Goal: Task Accomplishment & Management: Use online tool/utility

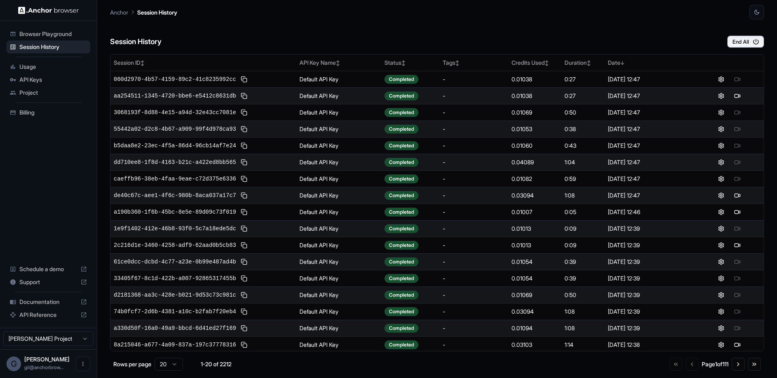
click at [244, 29] on div "Session History End All" at bounding box center [437, 33] width 654 height 28
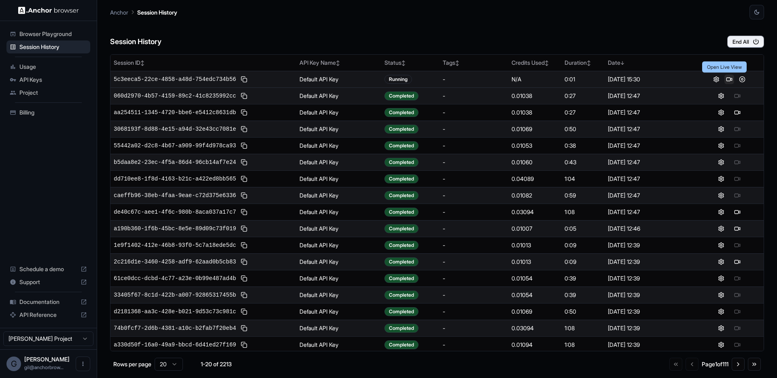
click at [725, 78] on button at bounding box center [729, 79] width 10 height 10
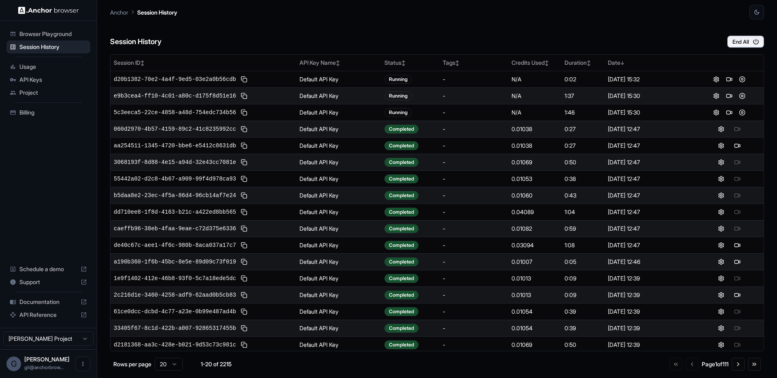
click at [427, 39] on div "Session History End All" at bounding box center [437, 33] width 654 height 28
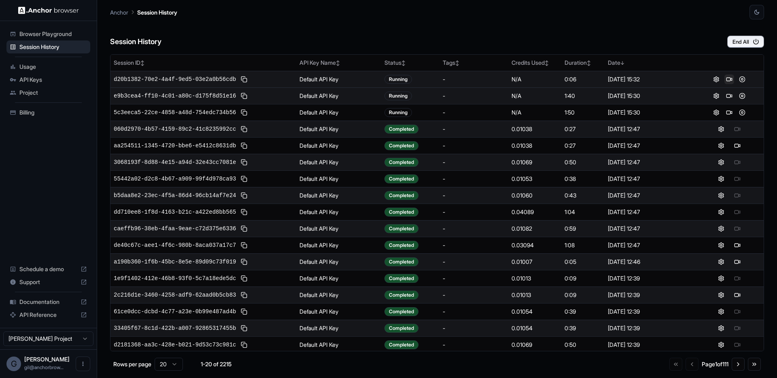
click at [724, 79] on button at bounding box center [729, 79] width 10 height 10
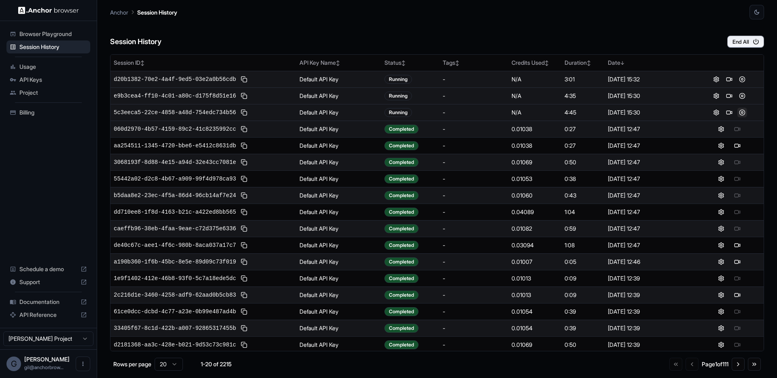
click at [737, 111] on button at bounding box center [742, 113] width 10 height 10
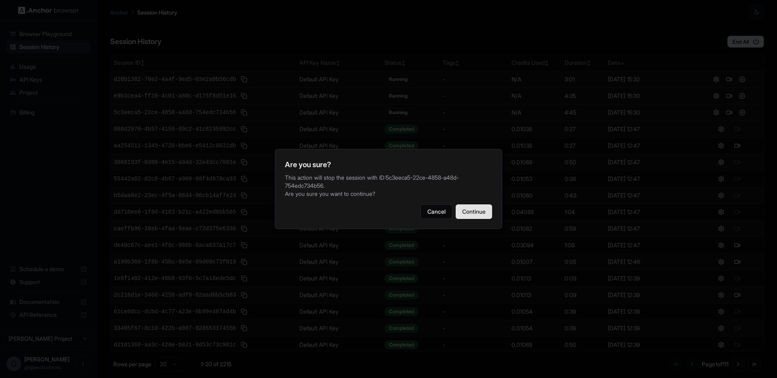
click at [476, 212] on button "Continue" at bounding box center [474, 211] width 36 height 15
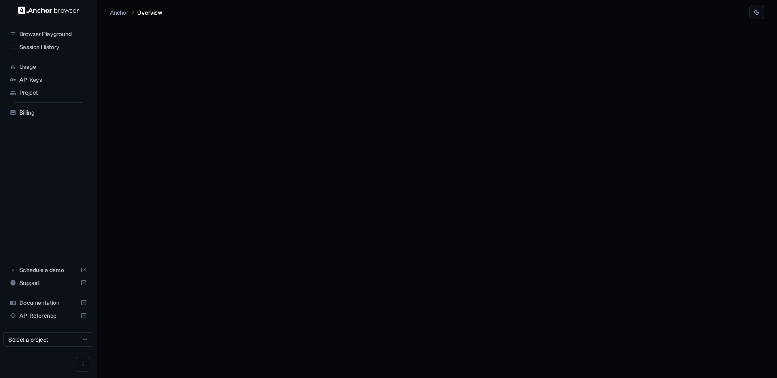
click at [739, 95] on div at bounding box center [437, 198] width 654 height 359
click at [40, 49] on span "Session History" at bounding box center [53, 47] width 68 height 8
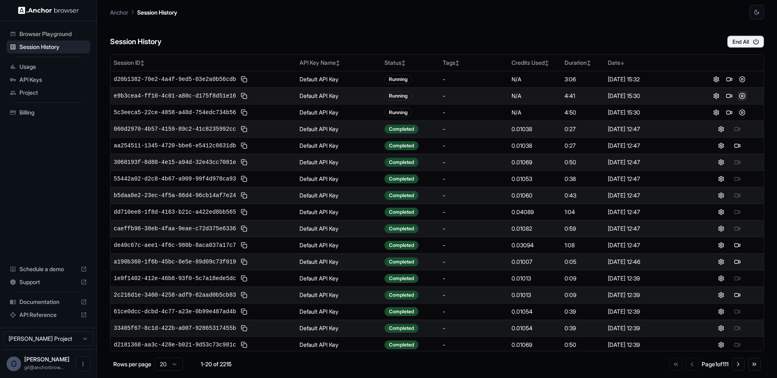
click at [738, 96] on button at bounding box center [742, 96] width 10 height 10
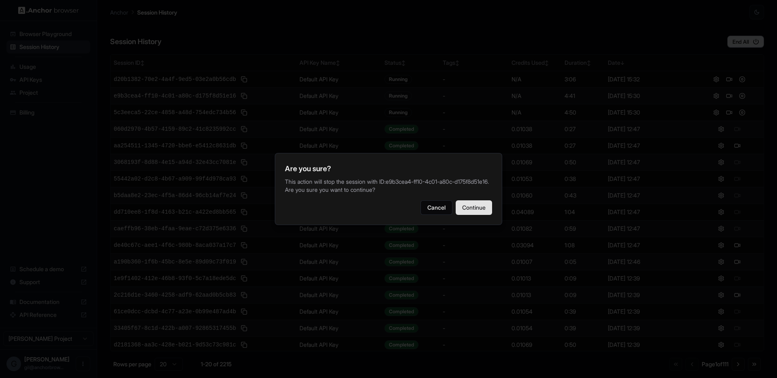
click at [478, 206] on button "Continue" at bounding box center [474, 207] width 36 height 15
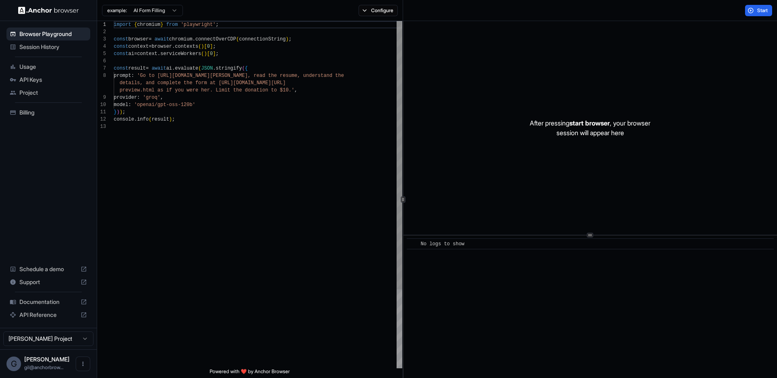
scroll to position [58, 0]
click at [47, 50] on span "Session History" at bounding box center [53, 47] width 68 height 8
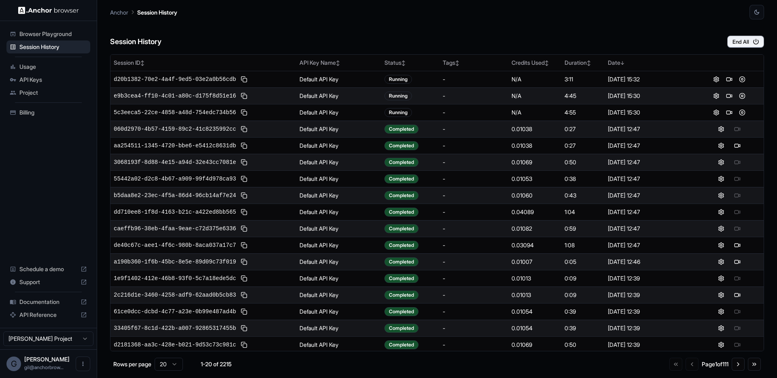
click at [566, 31] on div "Session History End All" at bounding box center [437, 33] width 654 height 28
click at [616, 32] on div "Session History End All" at bounding box center [437, 33] width 654 height 28
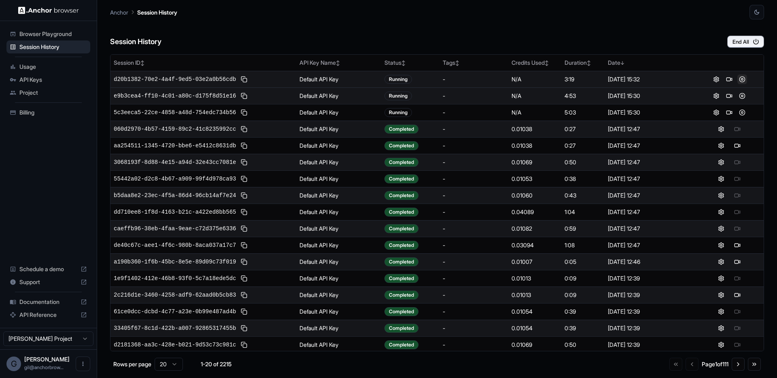
click at [739, 80] on button at bounding box center [742, 79] width 10 height 10
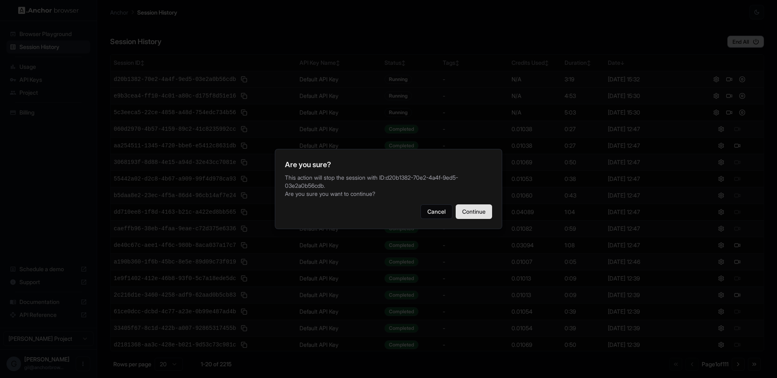
click at [481, 206] on button "Continue" at bounding box center [474, 211] width 36 height 15
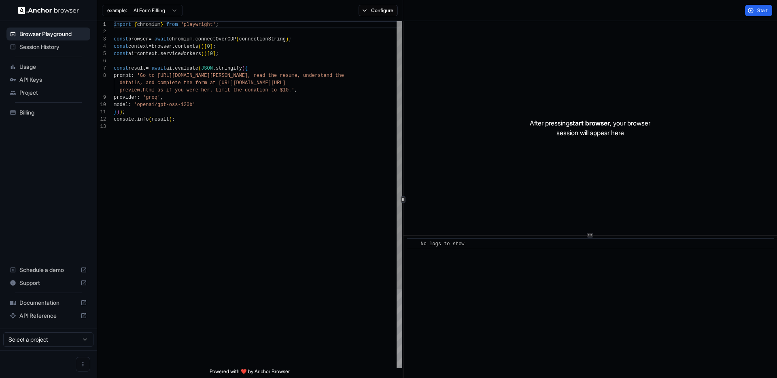
scroll to position [58, 0]
click at [38, 49] on span "Session History" at bounding box center [53, 47] width 68 height 8
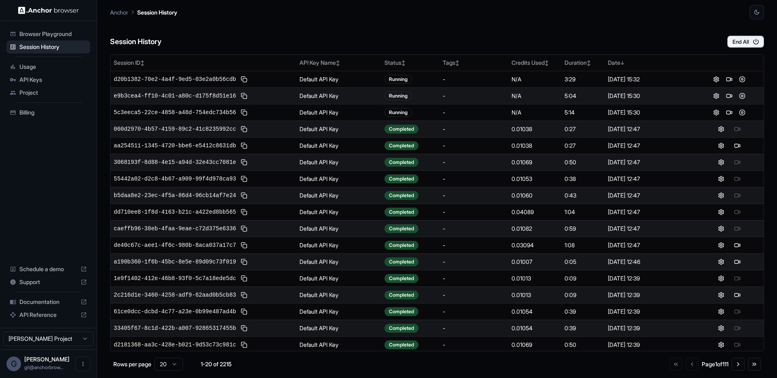
click at [533, 35] on div "Session History End All" at bounding box center [437, 33] width 654 height 28
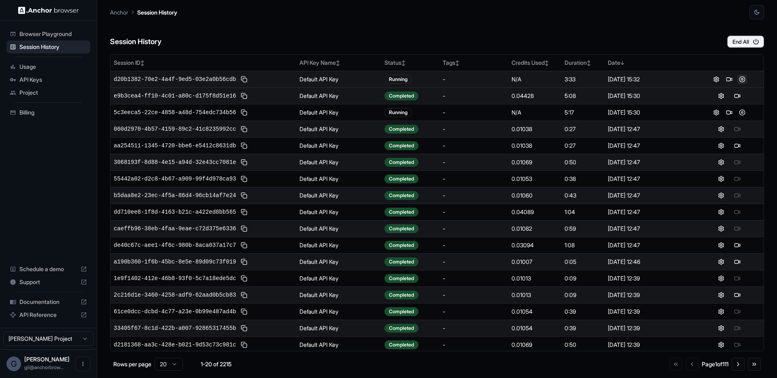
click at [737, 80] on button at bounding box center [742, 79] width 10 height 10
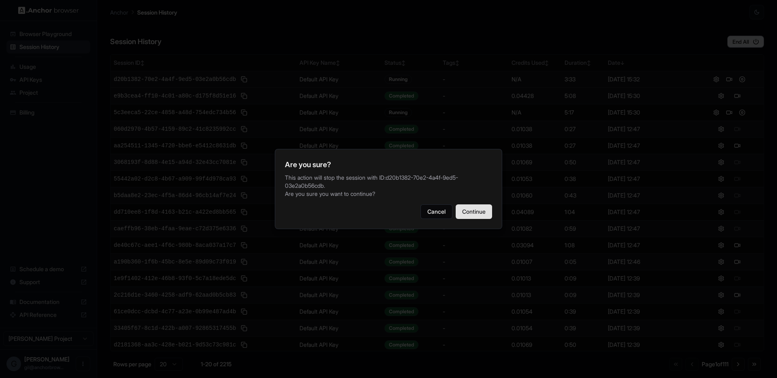
click at [480, 205] on button "Continue" at bounding box center [474, 211] width 36 height 15
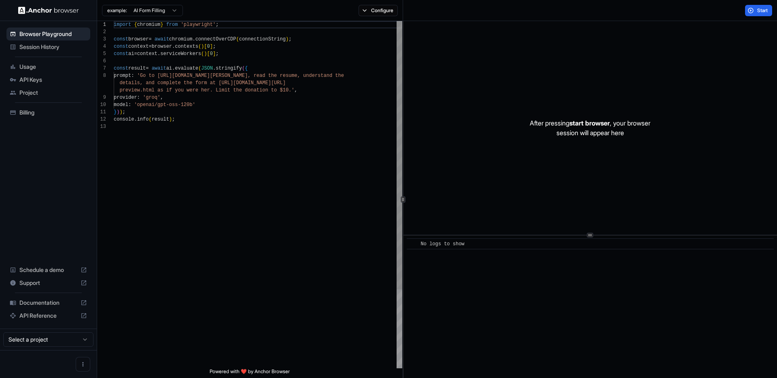
scroll to position [58, 0]
click at [53, 49] on span "Session History" at bounding box center [53, 47] width 68 height 8
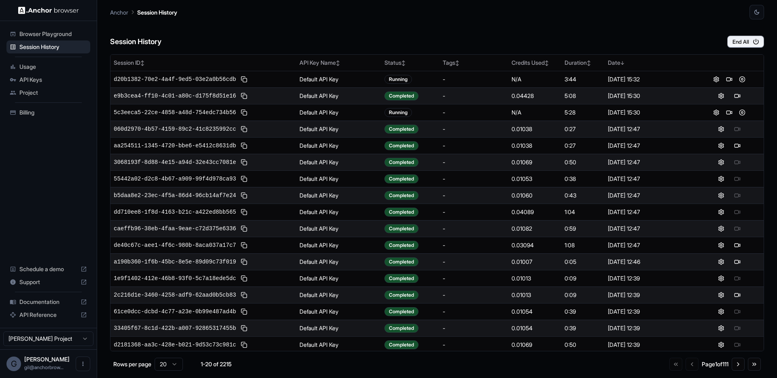
click at [634, 28] on div "Session History End All" at bounding box center [437, 33] width 654 height 28
click at [575, 30] on div "Session History End All" at bounding box center [437, 33] width 654 height 28
click at [646, 37] on div "Session History End All" at bounding box center [437, 33] width 654 height 28
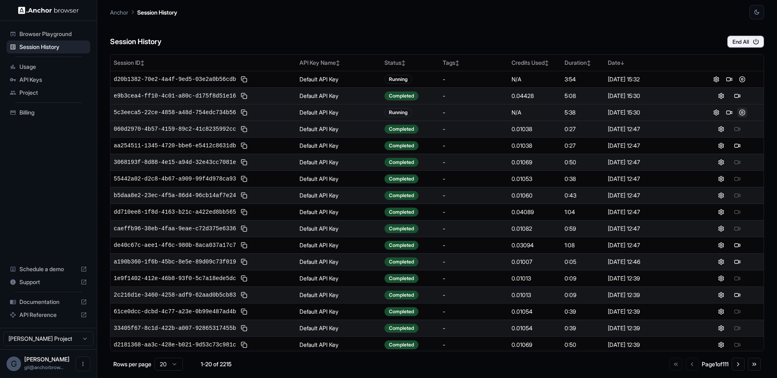
click at [738, 114] on button at bounding box center [742, 113] width 10 height 10
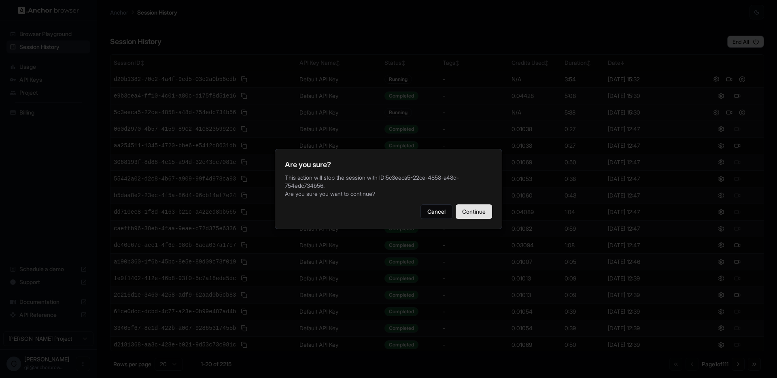
click at [483, 209] on button "Continue" at bounding box center [474, 211] width 36 height 15
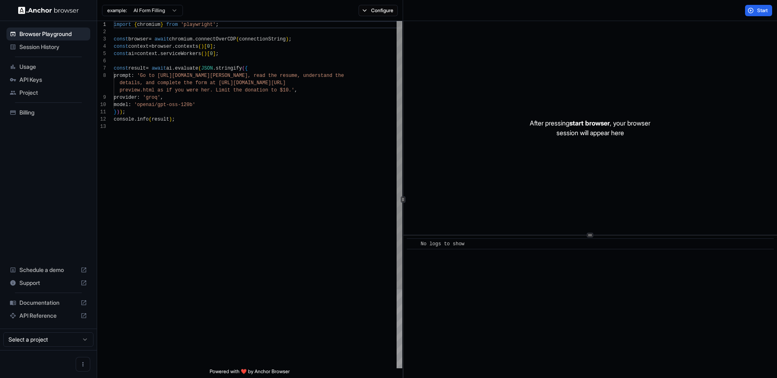
scroll to position [58, 0]
click at [53, 51] on div "Session History" at bounding box center [48, 46] width 84 height 13
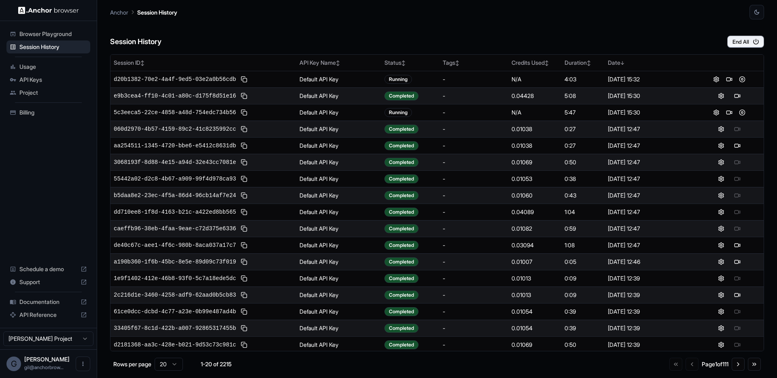
click at [570, 28] on div "Session History End All" at bounding box center [437, 33] width 654 height 28
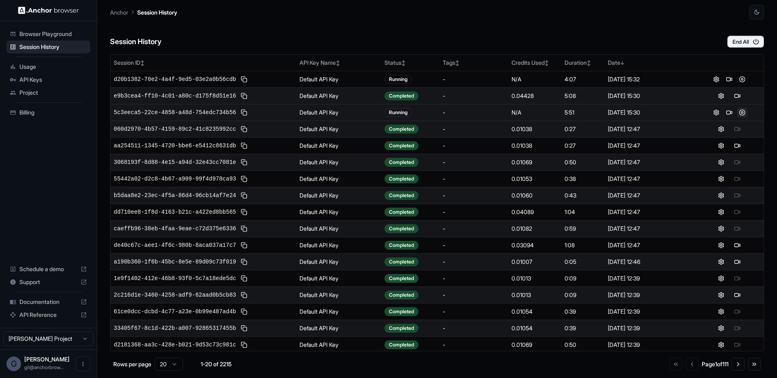
click at [737, 112] on button at bounding box center [742, 113] width 10 height 10
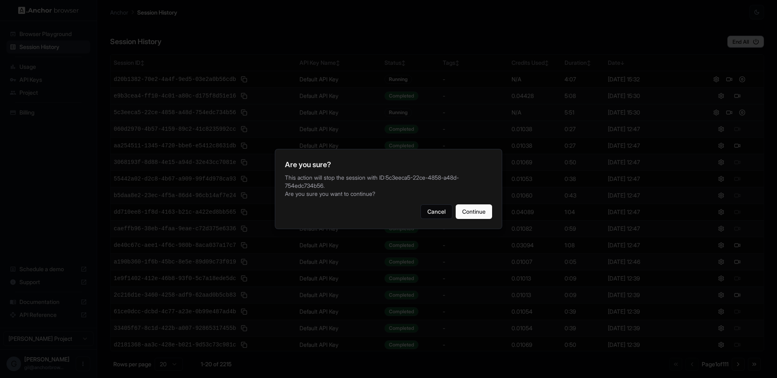
click at [344, 51] on div at bounding box center [388, 189] width 777 height 378
click at [435, 208] on button "Cancel" at bounding box center [436, 211] width 32 height 15
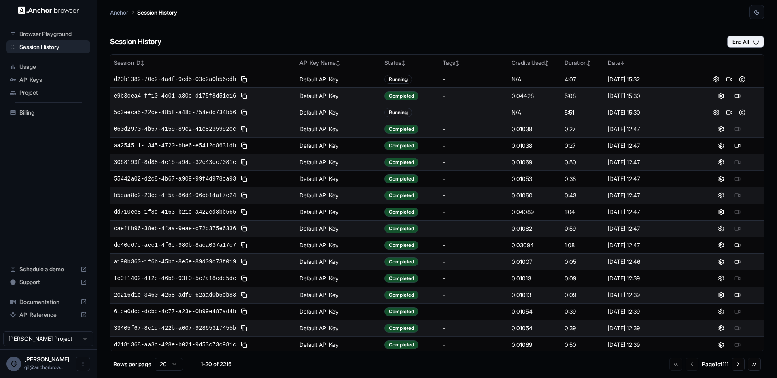
click at [61, 30] on span "Browser Playground" at bounding box center [53, 34] width 68 height 8
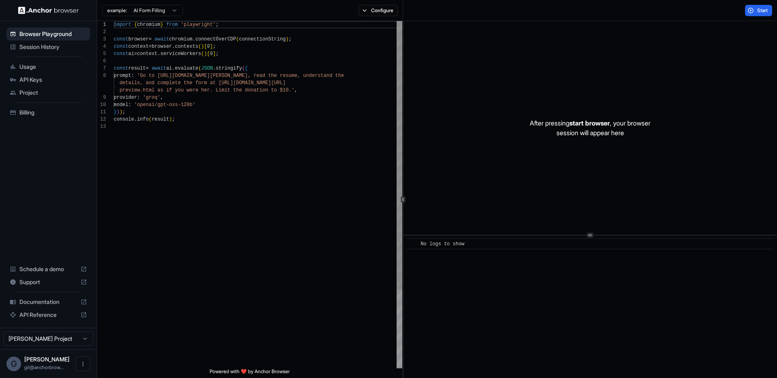
scroll to position [58, 0]
click at [374, 8] on button "Configure" at bounding box center [378, 10] width 39 height 11
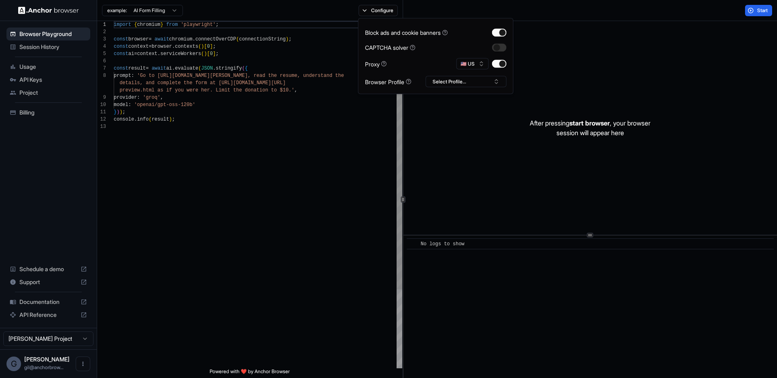
type textarea "**********"
click at [352, 139] on div "import { chromium } from 'playwright' ; const browser = await chromium . connec…" at bounding box center [258, 245] width 289 height 449
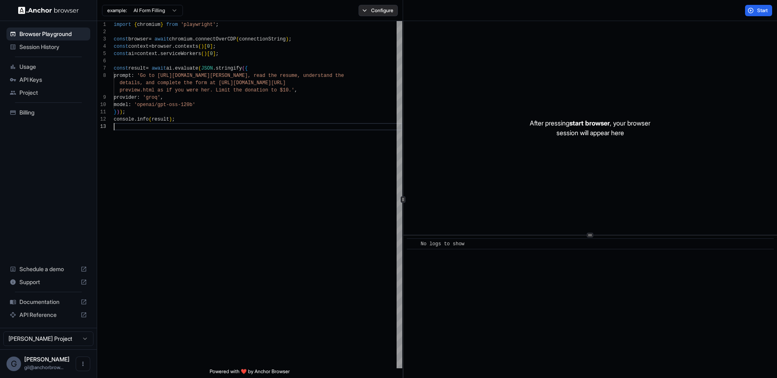
click at [377, 10] on button "Configure" at bounding box center [378, 10] width 39 height 11
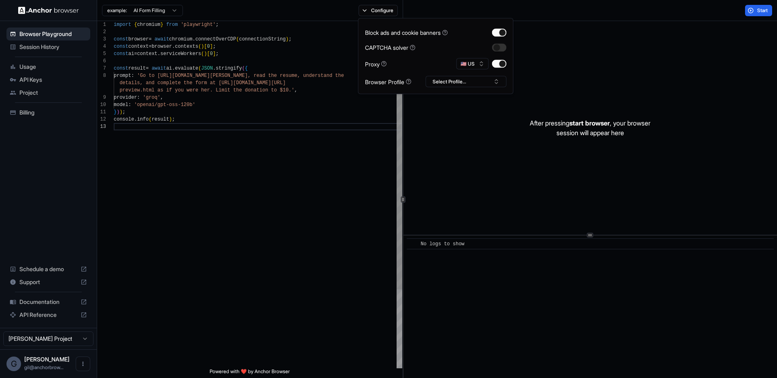
drag, startPoint x: 299, startPoint y: 147, endPoint x: 324, endPoint y: 142, distance: 25.2
click at [299, 147] on div "import { chromium } from 'playwright' ; const browser = await chromium . connec…" at bounding box center [258, 245] width 289 height 449
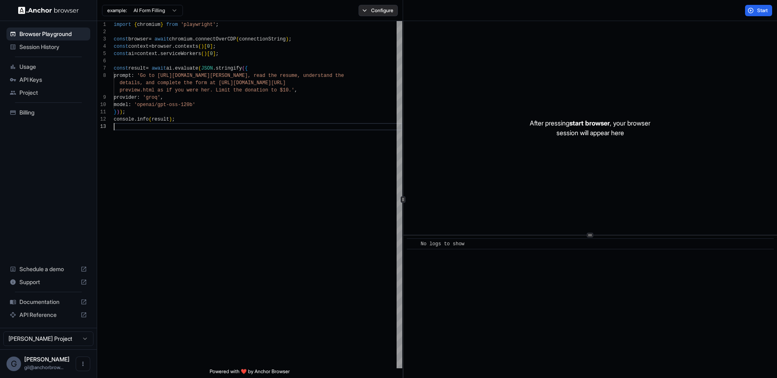
click at [381, 10] on button "Configure" at bounding box center [378, 10] width 39 height 11
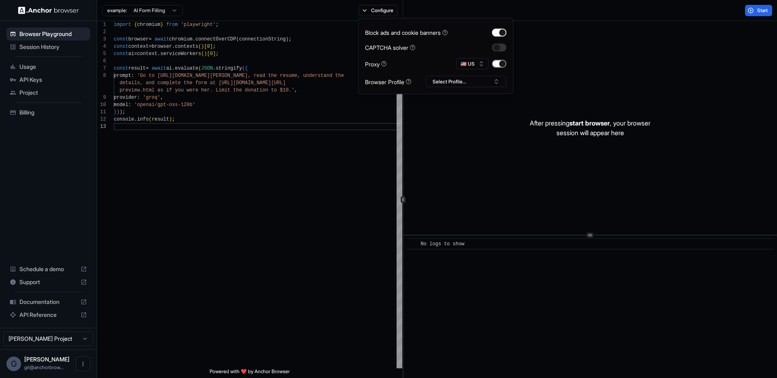
click at [498, 64] on button "button" at bounding box center [499, 64] width 15 height 8
click at [636, 16] on div "Start" at bounding box center [590, 10] width 374 height 21
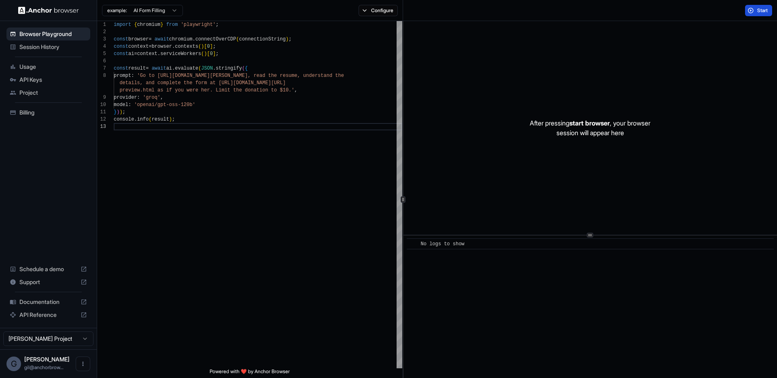
click at [757, 13] on span "Start" at bounding box center [762, 10] width 11 height 6
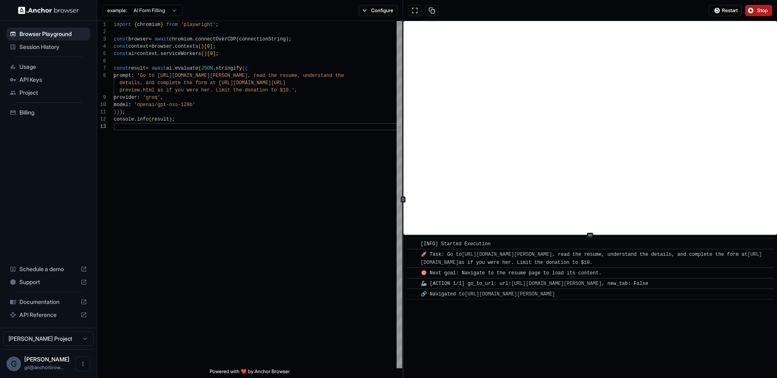
click at [766, 11] on span "Stop" at bounding box center [762, 10] width 11 height 6
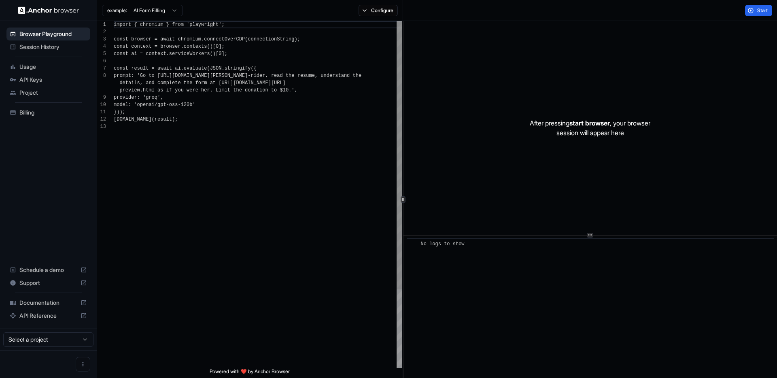
scroll to position [58, 0]
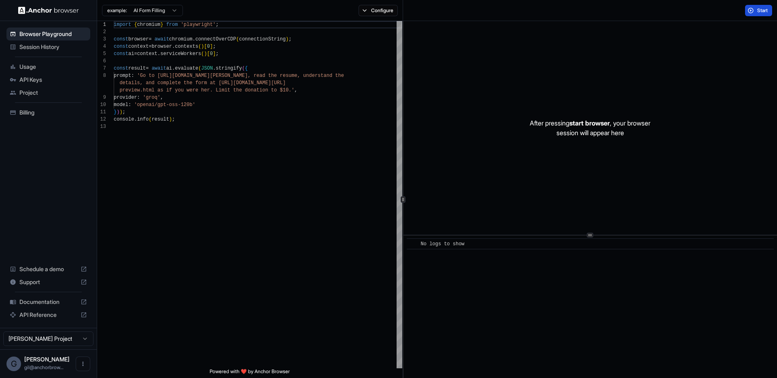
click at [755, 12] on button "Start" at bounding box center [758, 10] width 27 height 11
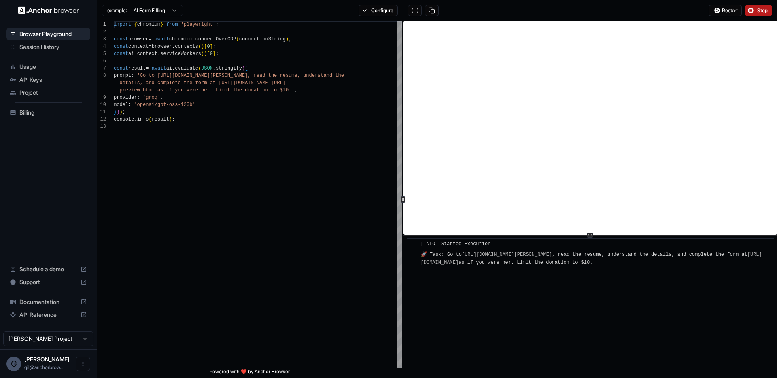
click at [757, 11] on span "Stop" at bounding box center [762, 10] width 11 height 6
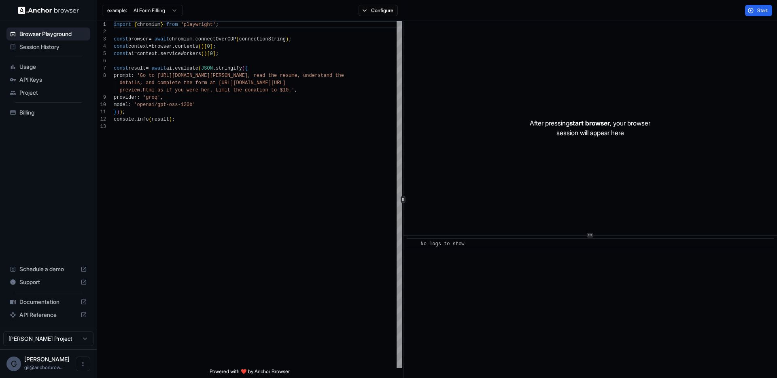
click at [34, 49] on span "Session History" at bounding box center [53, 47] width 68 height 8
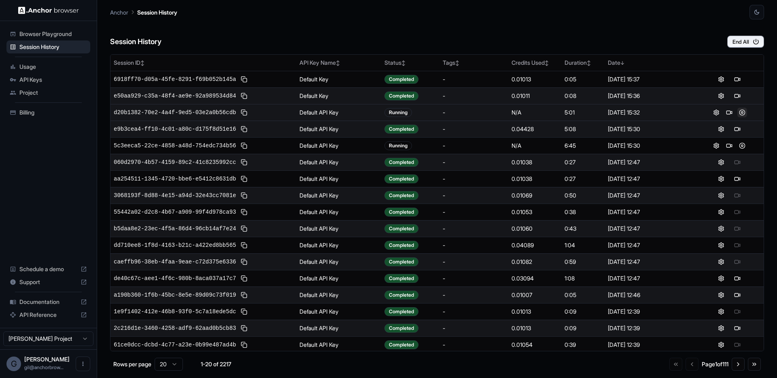
click at [738, 114] on button at bounding box center [742, 113] width 10 height 10
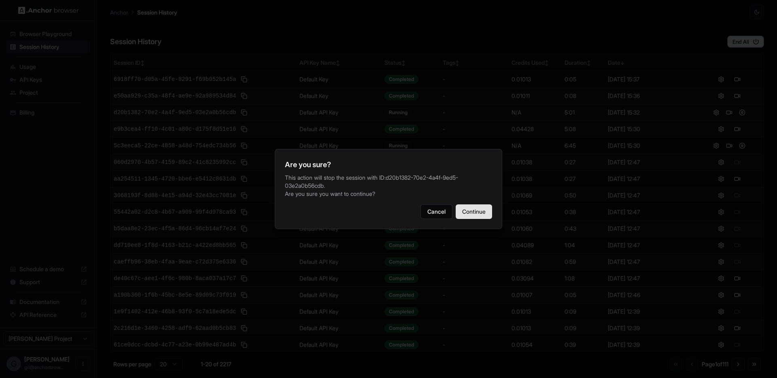
click at [475, 210] on button "Continue" at bounding box center [474, 211] width 36 height 15
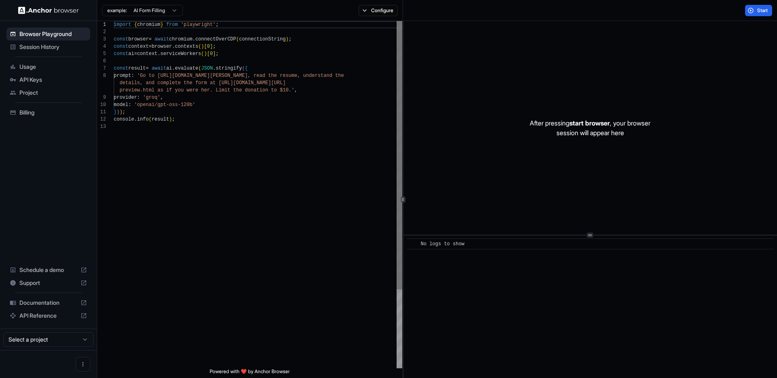
scroll to position [58, 0]
click at [41, 47] on span "Session History" at bounding box center [53, 47] width 68 height 8
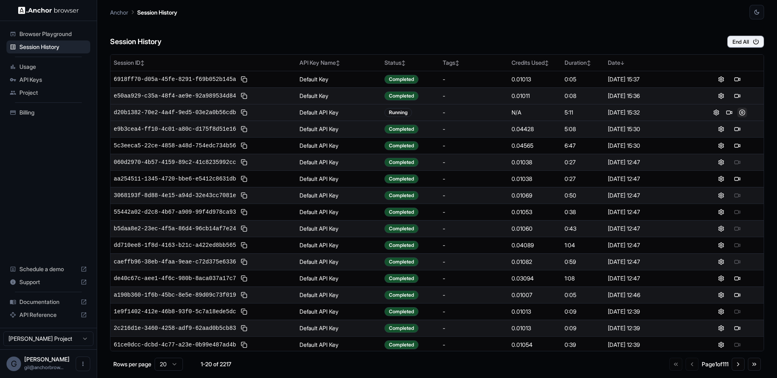
click at [738, 113] on button at bounding box center [742, 113] width 10 height 10
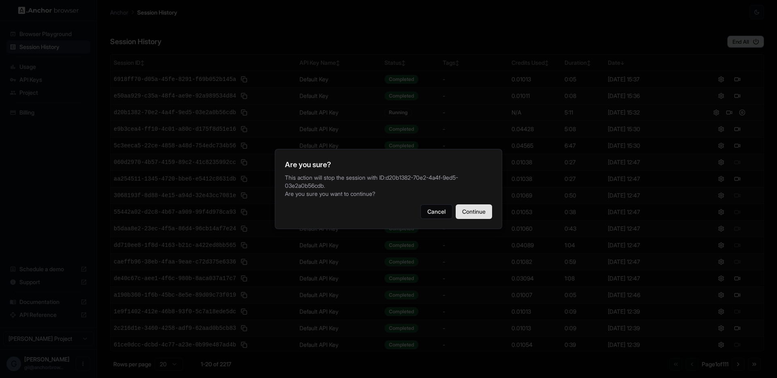
click at [469, 214] on button "Continue" at bounding box center [474, 211] width 36 height 15
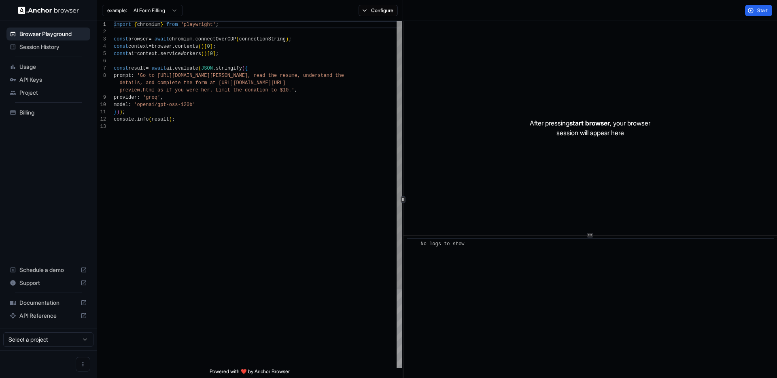
scroll to position [58, 0]
click at [47, 47] on span "Session History" at bounding box center [53, 47] width 68 height 8
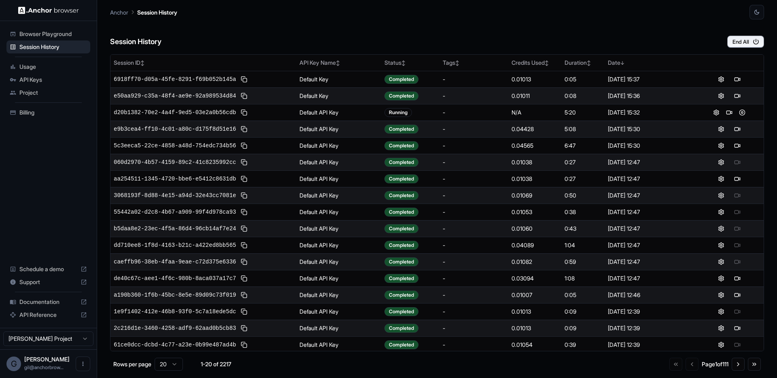
click at [536, 30] on div "Session History End All" at bounding box center [437, 33] width 654 height 28
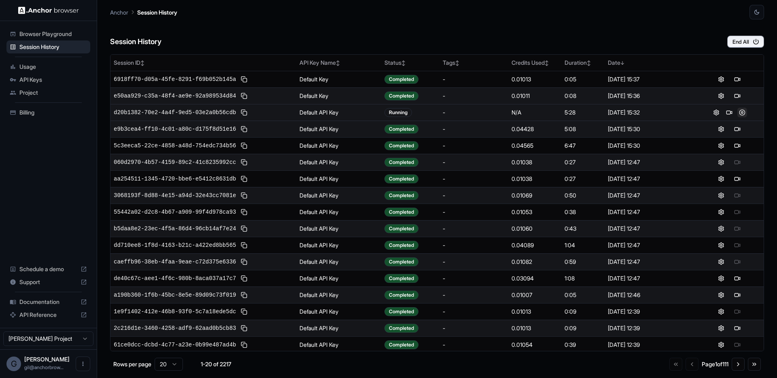
click at [738, 115] on button at bounding box center [742, 113] width 10 height 10
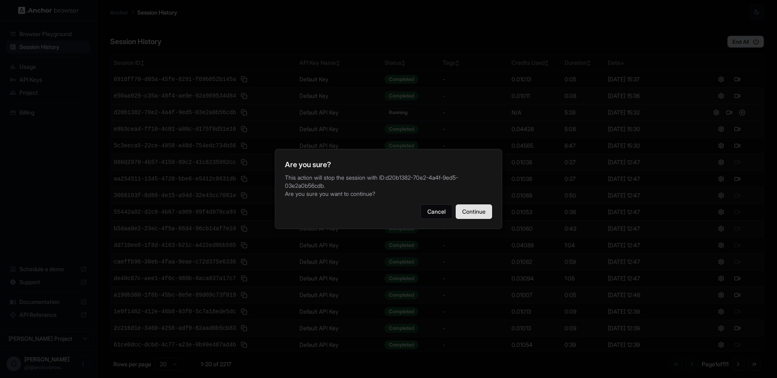
click at [470, 214] on button "Continue" at bounding box center [474, 211] width 36 height 15
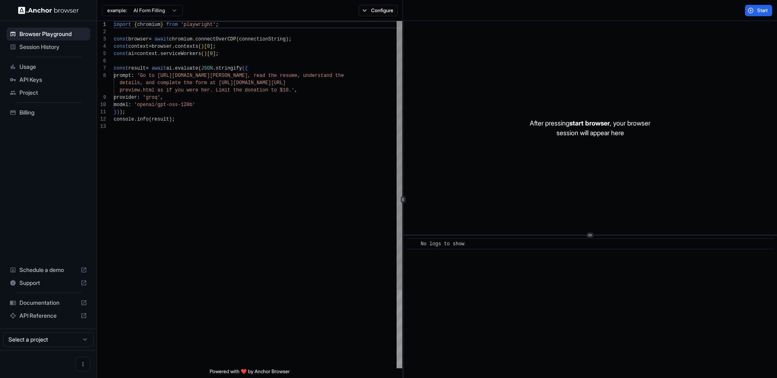
scroll to position [58, 0]
click at [52, 47] on span "Session History" at bounding box center [53, 47] width 68 height 8
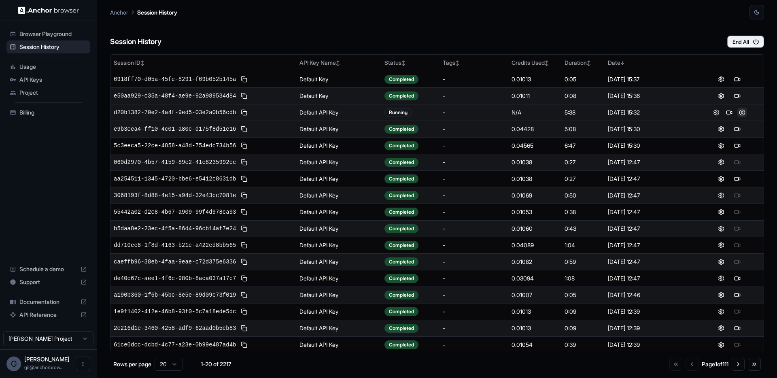
click at [740, 112] on button at bounding box center [742, 113] width 10 height 10
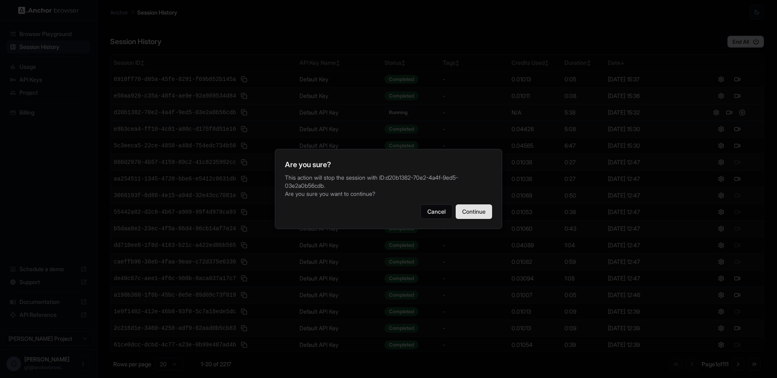
click at [467, 210] on button "Continue" at bounding box center [474, 211] width 36 height 15
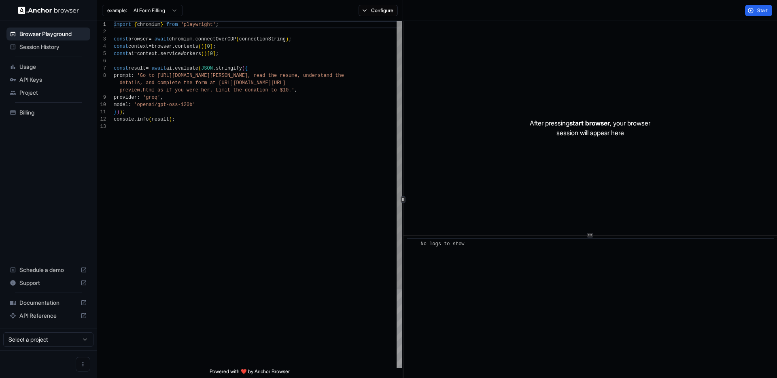
scroll to position [58, 0]
click at [48, 47] on span "Session History" at bounding box center [53, 47] width 68 height 8
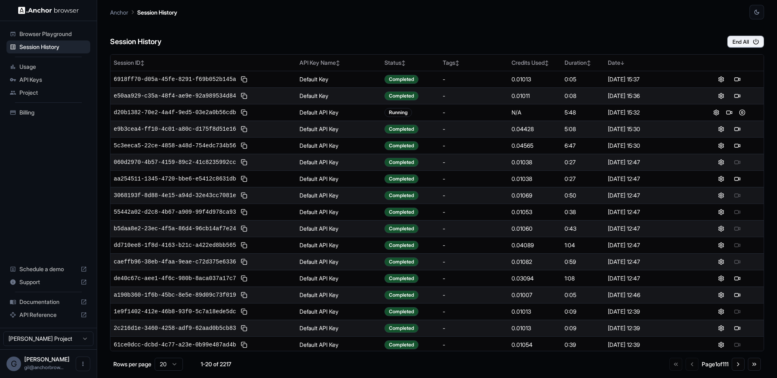
click at [38, 79] on span "API Keys" at bounding box center [53, 80] width 68 height 8
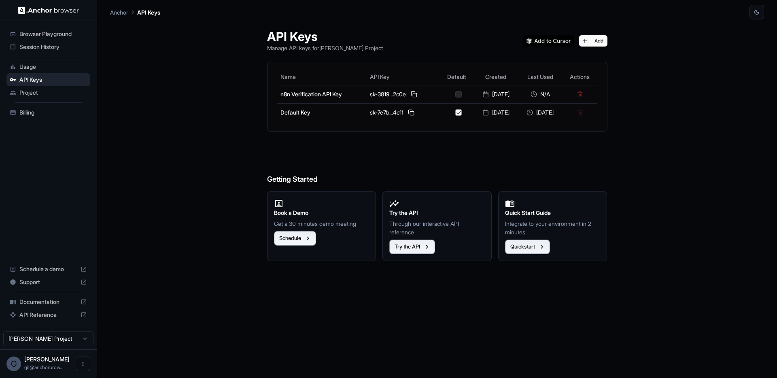
click at [45, 49] on span "Session History" at bounding box center [53, 47] width 68 height 8
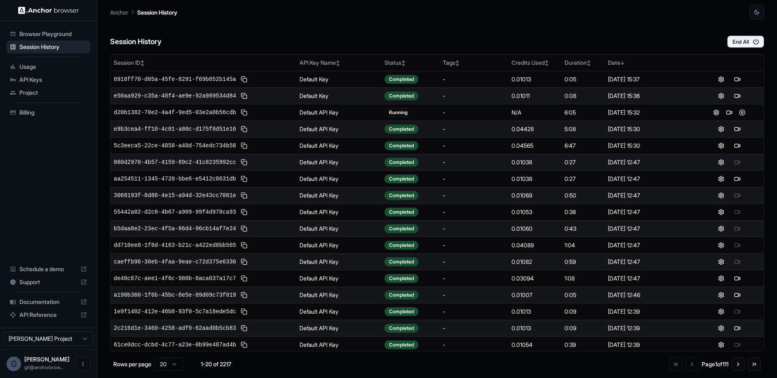
click at [40, 82] on span "API Keys" at bounding box center [53, 80] width 68 height 8
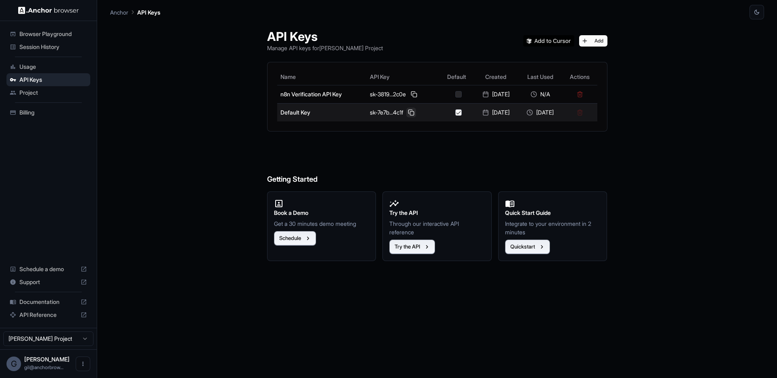
click at [406, 114] on button at bounding box center [411, 113] width 10 height 10
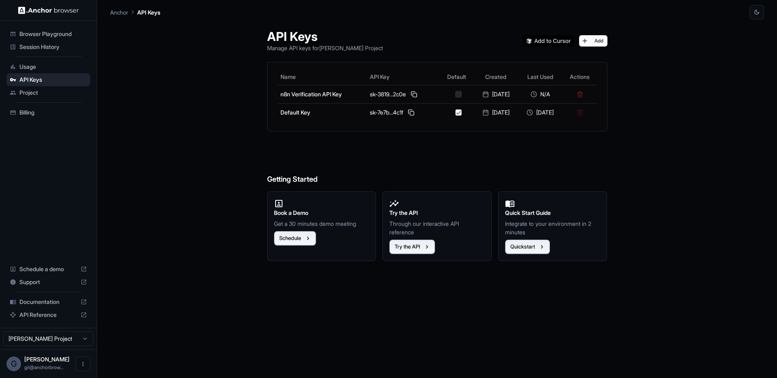
click at [57, 47] on span "Session History" at bounding box center [53, 47] width 68 height 8
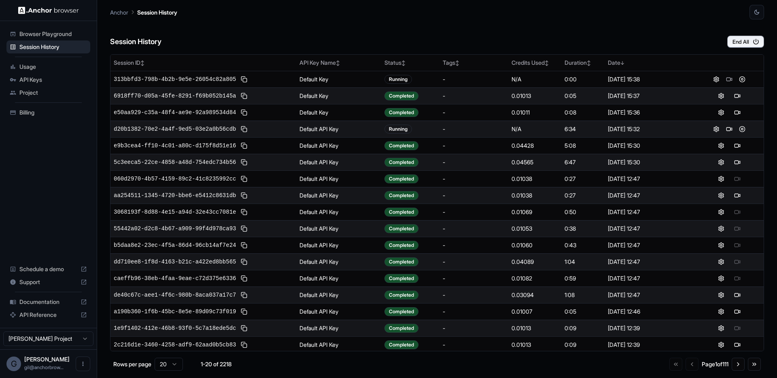
click at [543, 17] on div "Anchor Session History" at bounding box center [437, 9] width 654 height 19
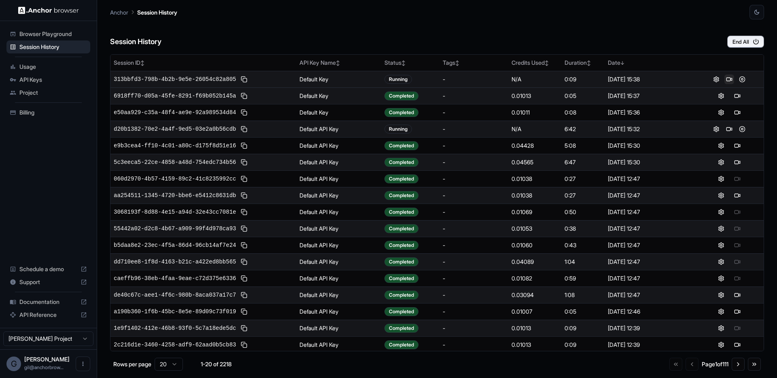
click at [724, 78] on button at bounding box center [729, 79] width 10 height 10
click at [737, 77] on button at bounding box center [742, 79] width 10 height 10
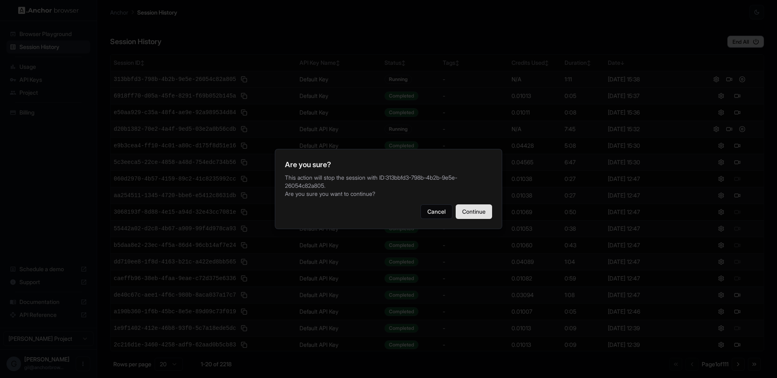
click at [483, 216] on button "Continue" at bounding box center [474, 211] width 36 height 15
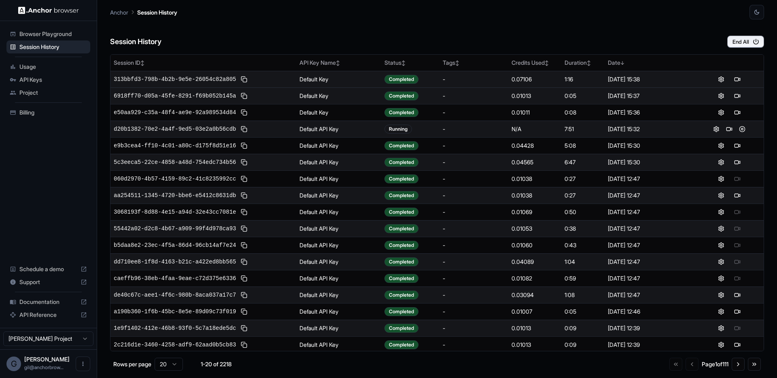
click at [531, 31] on div "Session History End All" at bounding box center [437, 33] width 654 height 28
click at [739, 130] on button at bounding box center [742, 129] width 10 height 10
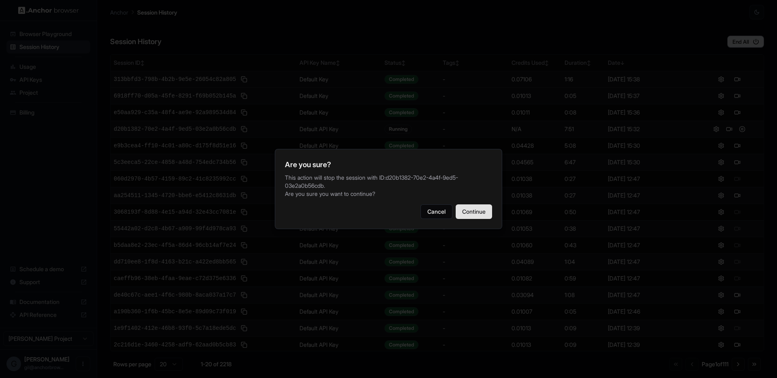
click at [471, 206] on button "Continue" at bounding box center [474, 211] width 36 height 15
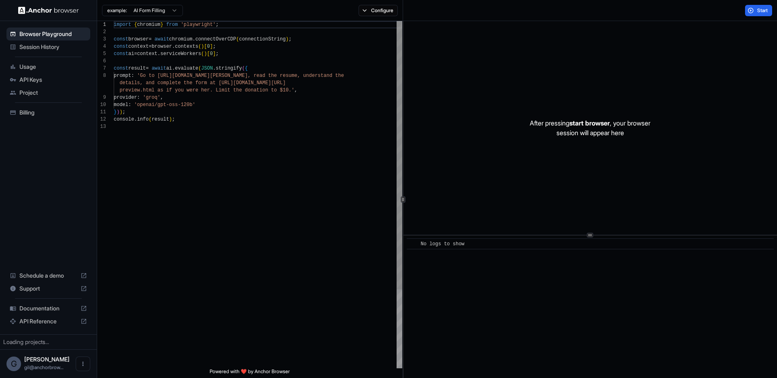
scroll to position [58, 0]
click at [44, 48] on span "Session History" at bounding box center [53, 47] width 68 height 8
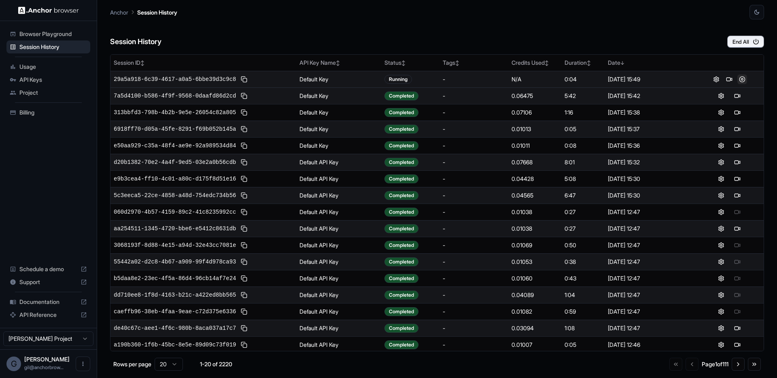
click at [741, 80] on button at bounding box center [742, 79] width 10 height 10
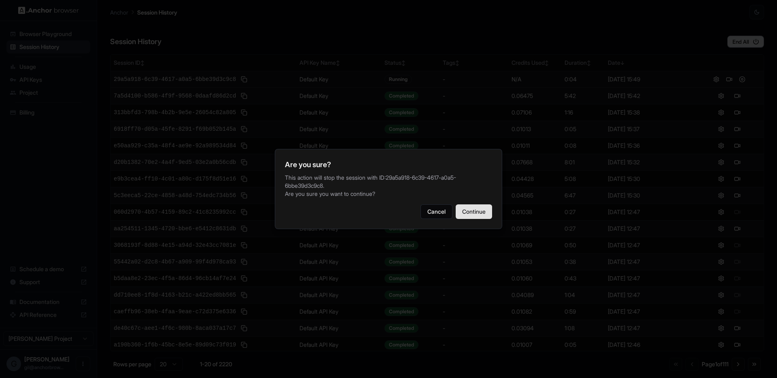
click at [479, 211] on button "Continue" at bounding box center [474, 211] width 36 height 15
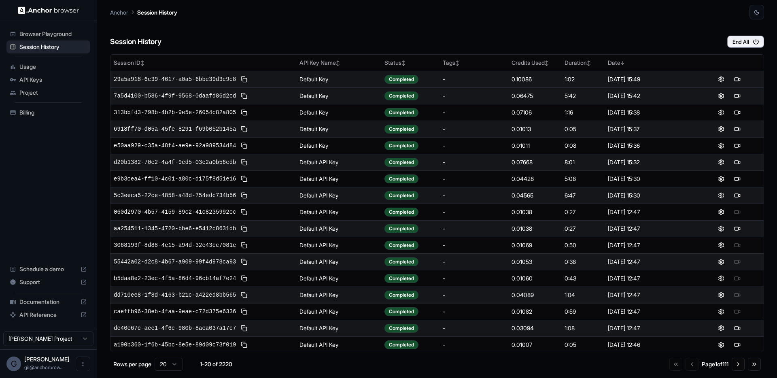
click at [473, 33] on div "Session History End All" at bounding box center [437, 33] width 654 height 28
click at [724, 79] on button at bounding box center [729, 79] width 10 height 10
click at [345, 20] on div "Session History End All" at bounding box center [437, 33] width 654 height 28
click at [724, 80] on button at bounding box center [729, 79] width 10 height 10
click at [738, 97] on button at bounding box center [742, 96] width 10 height 10
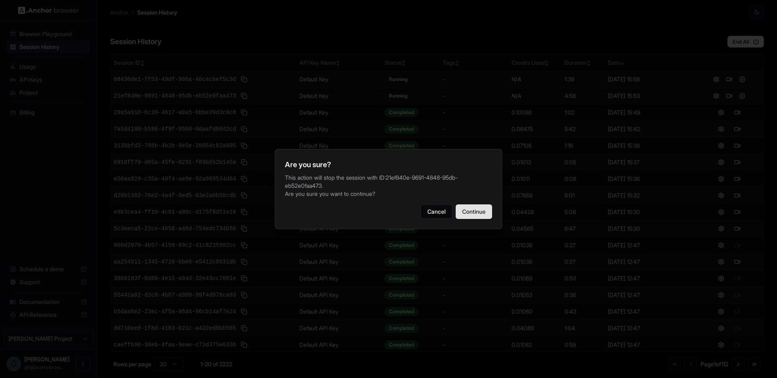
click at [476, 206] on button "Continue" at bounding box center [474, 211] width 36 height 15
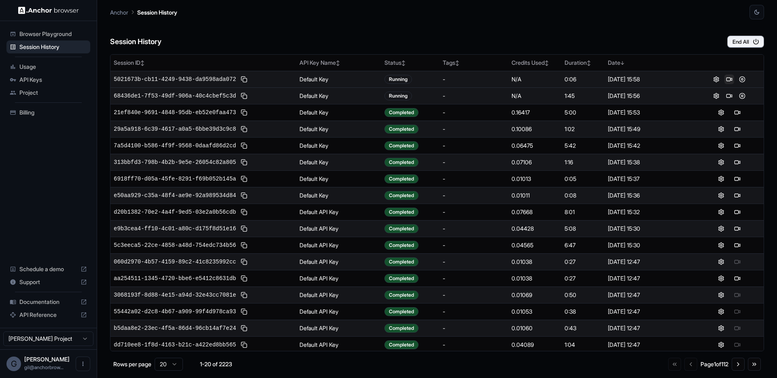
click at [725, 79] on button at bounding box center [729, 79] width 10 height 10
click at [617, 28] on div "Session History End All" at bounding box center [437, 33] width 654 height 28
click at [726, 79] on button at bounding box center [729, 79] width 10 height 10
